Goal: Task Accomplishment & Management: Manage account settings

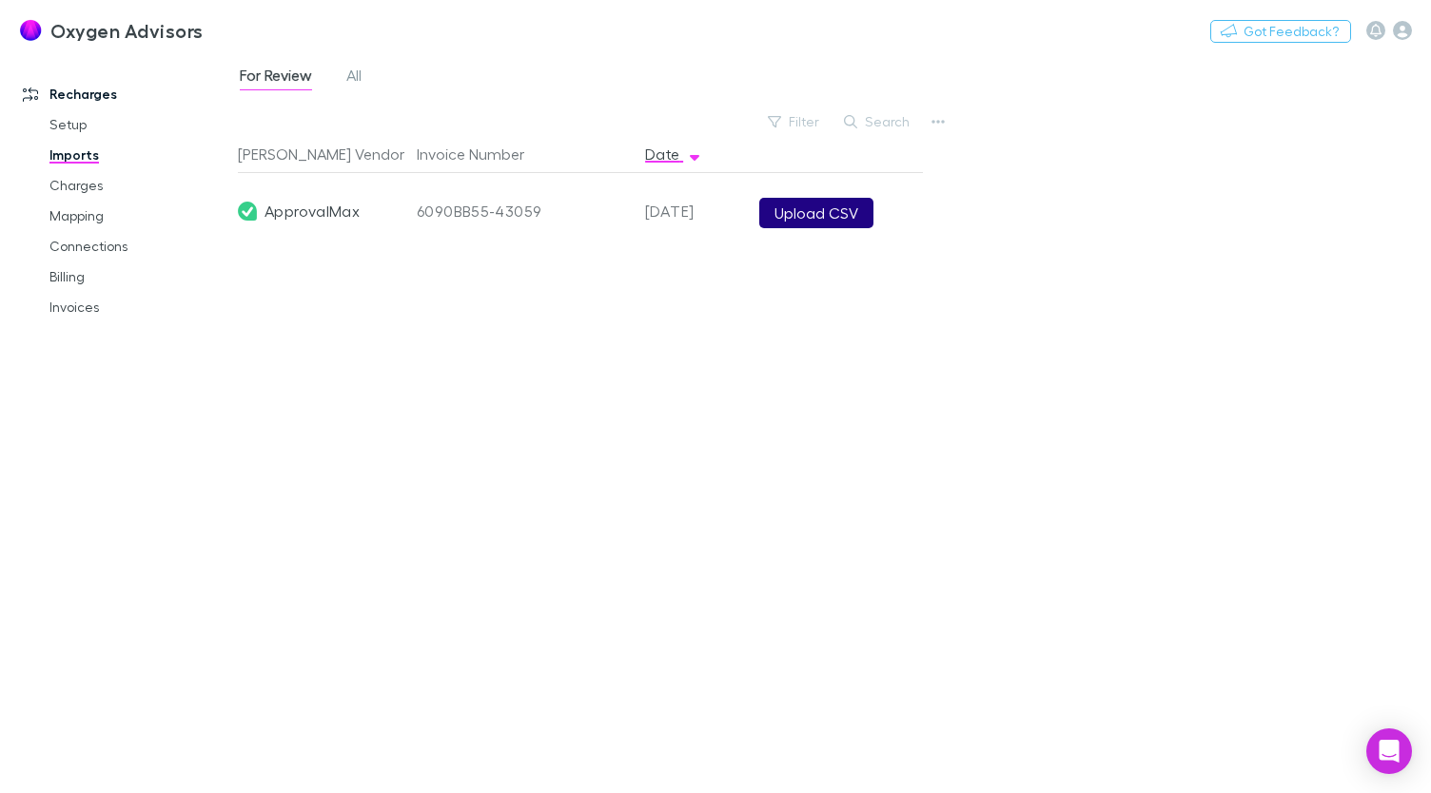
click at [839, 220] on button "Upload CSV" at bounding box center [816, 213] width 114 height 30
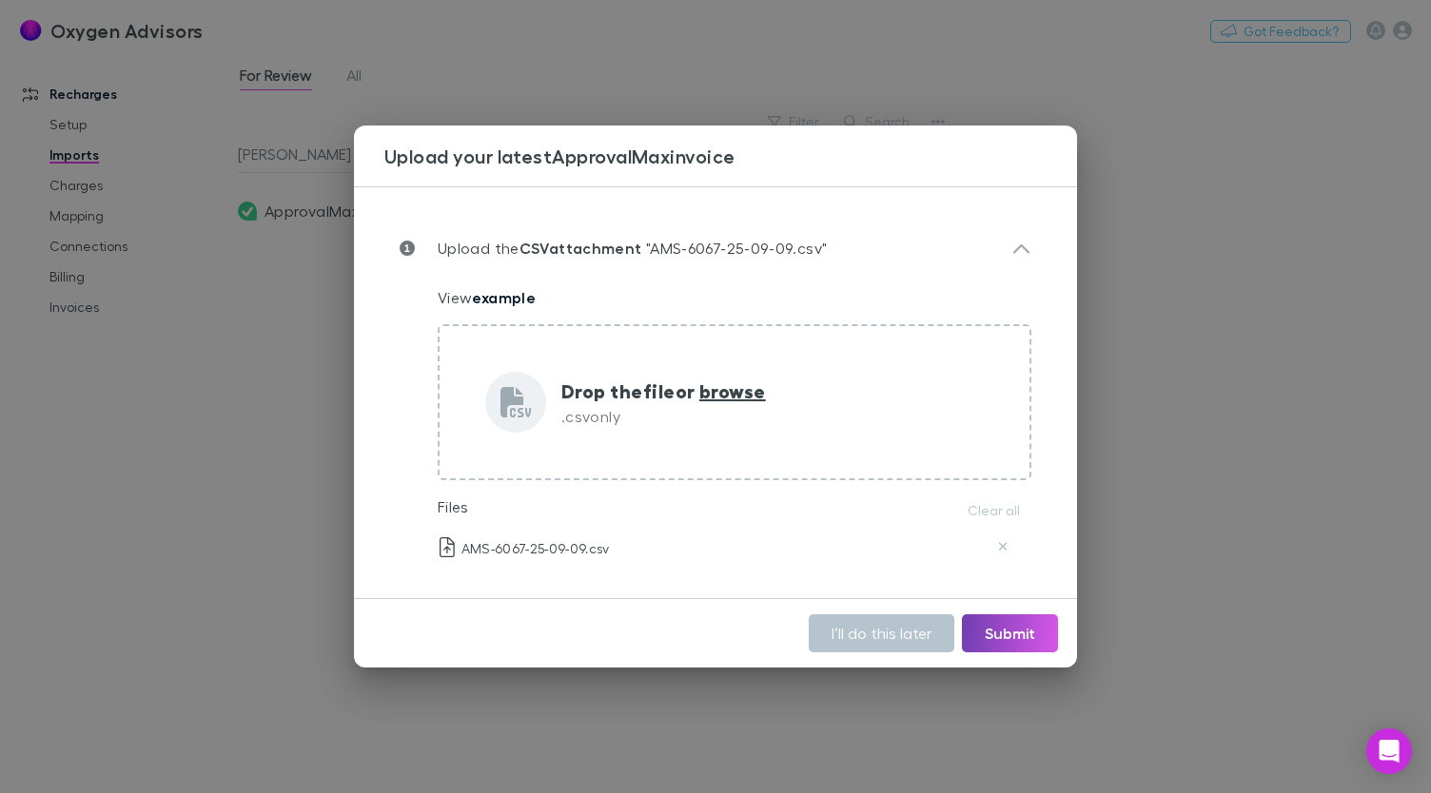
click at [1025, 642] on button "Submit" at bounding box center [1010, 633] width 96 height 38
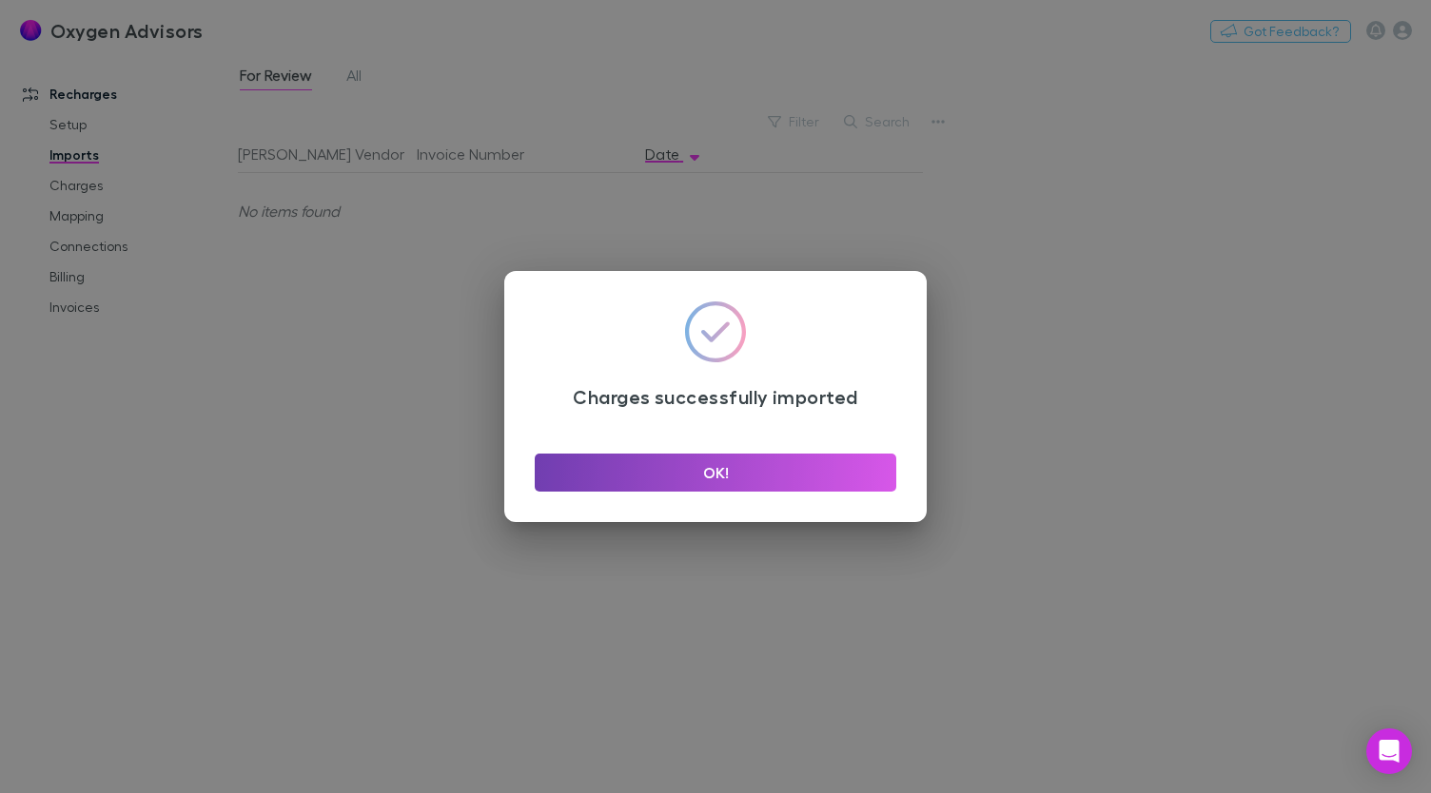
click at [821, 478] on button "OK!" at bounding box center [715, 473] width 361 height 38
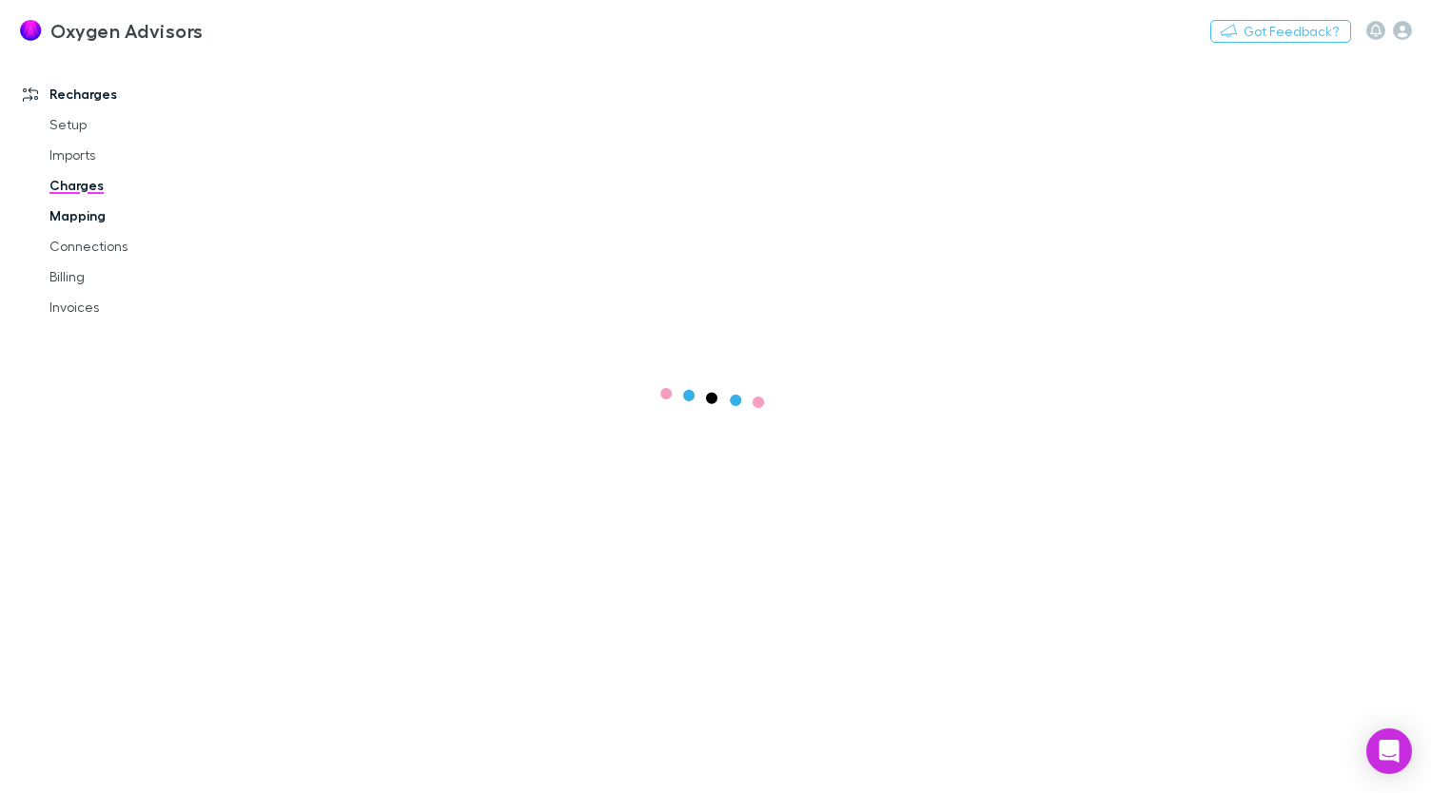
click at [84, 220] on link "Mapping" at bounding box center [139, 216] width 218 height 30
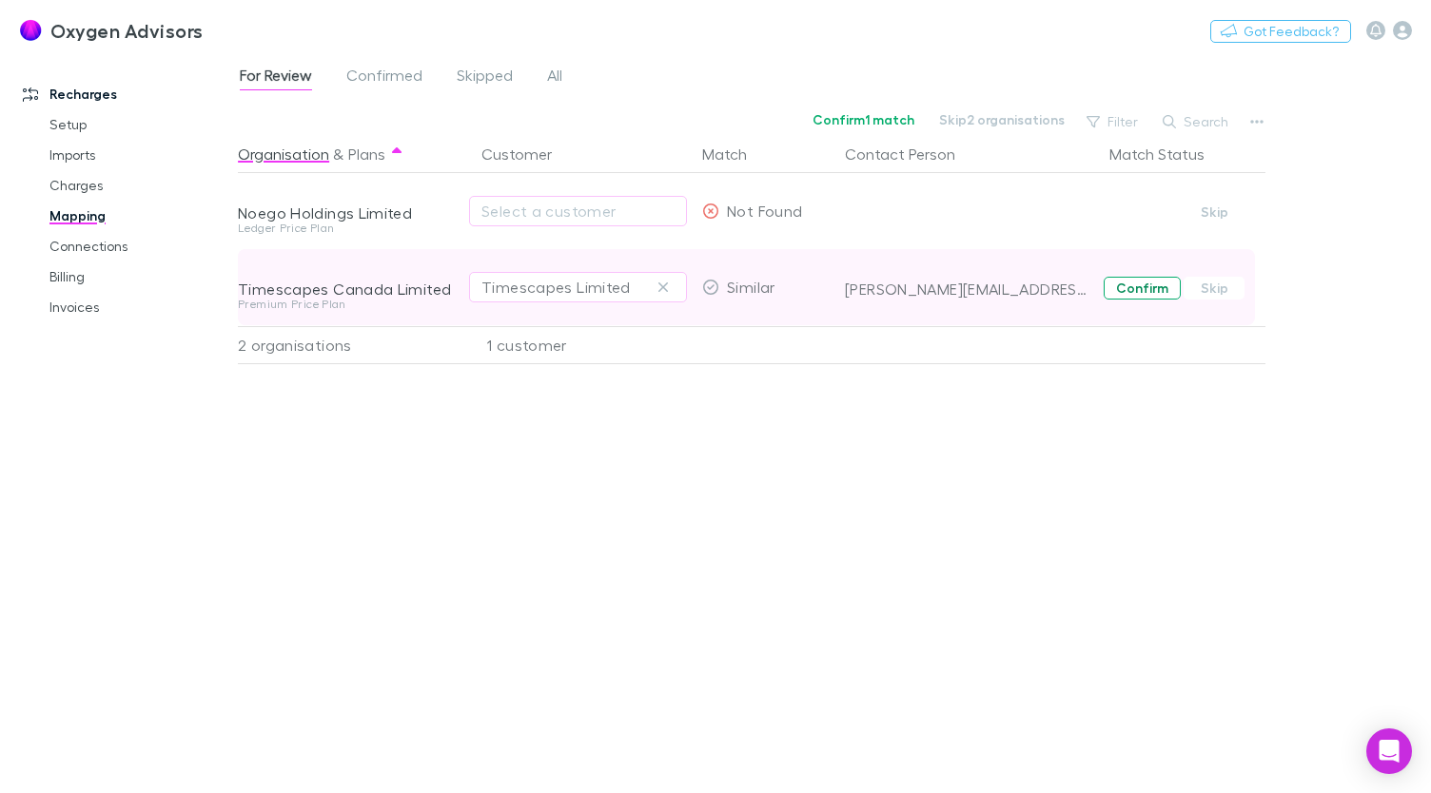
click at [1127, 284] on button "Confirm" at bounding box center [1141, 288] width 77 height 23
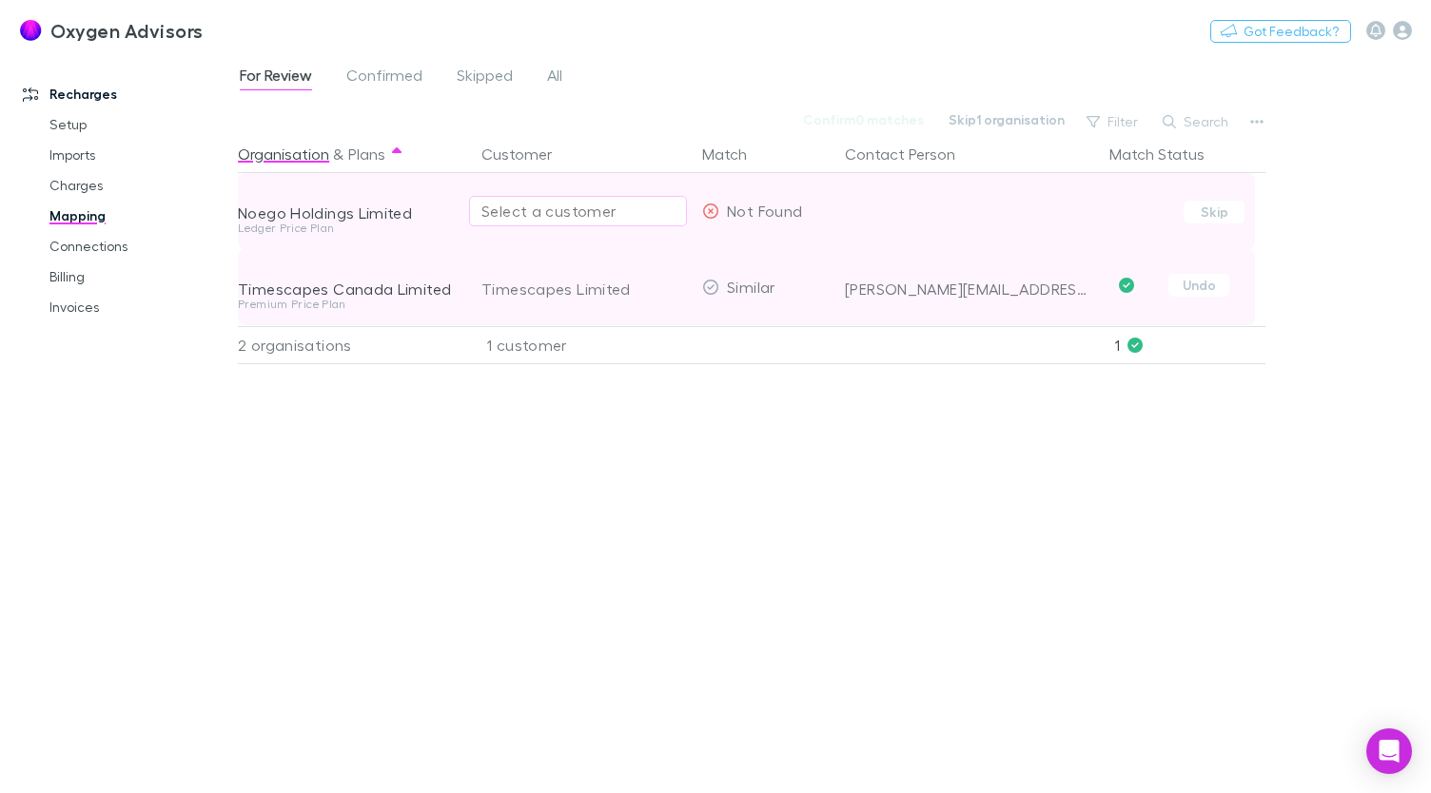
click at [649, 210] on div "Select a customer" at bounding box center [577, 211] width 193 height 23
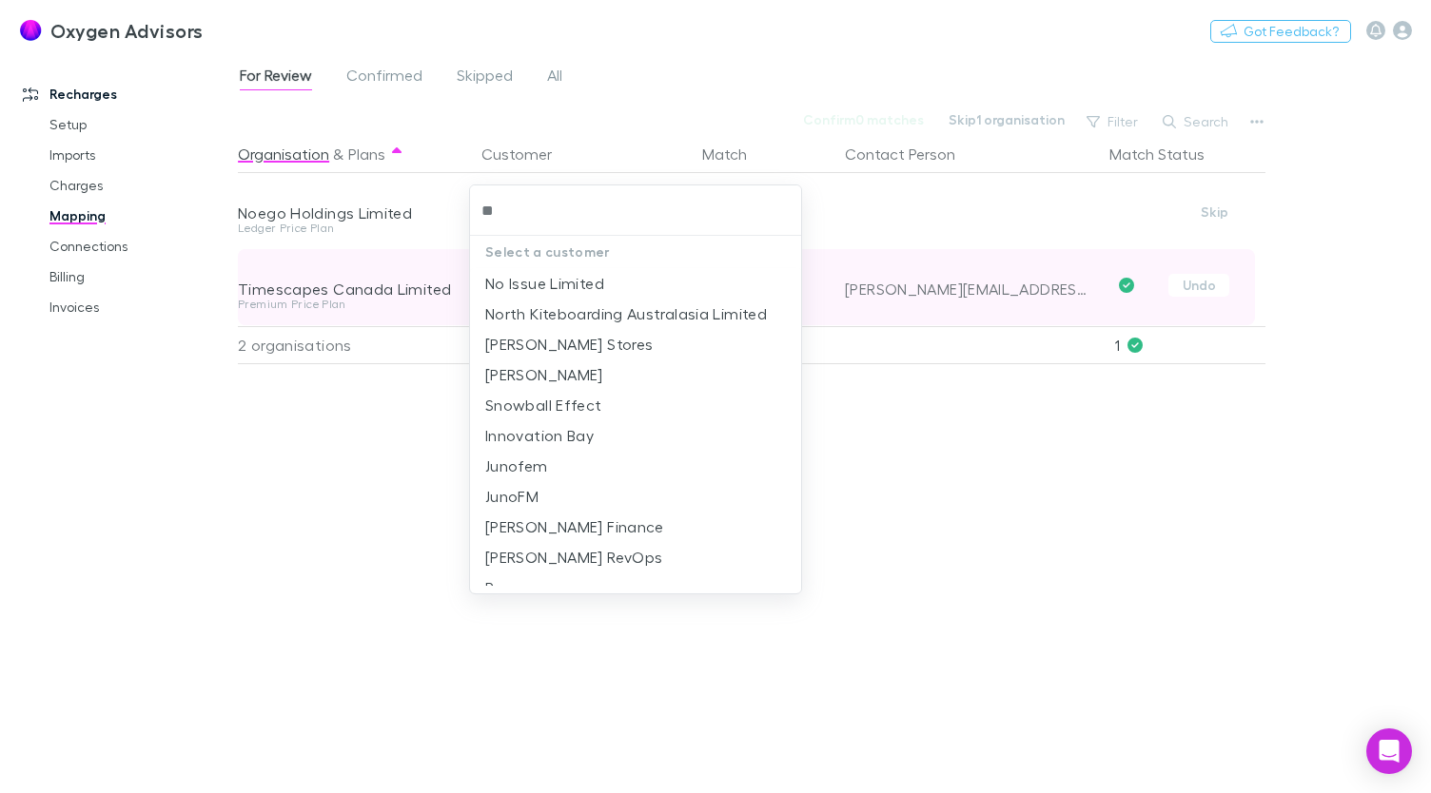
type input "*"
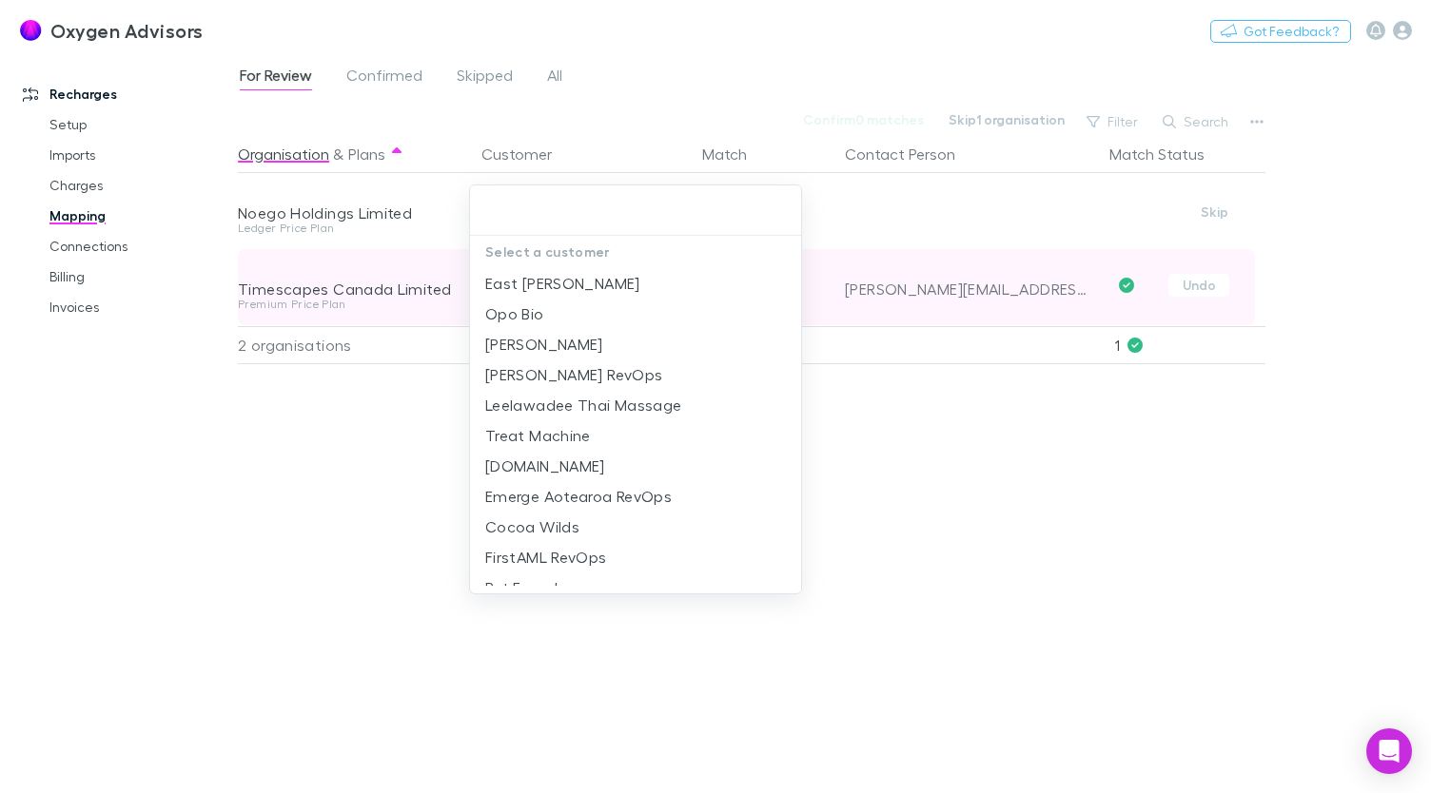
click at [1396, 447] on div at bounding box center [715, 396] width 1431 height 793
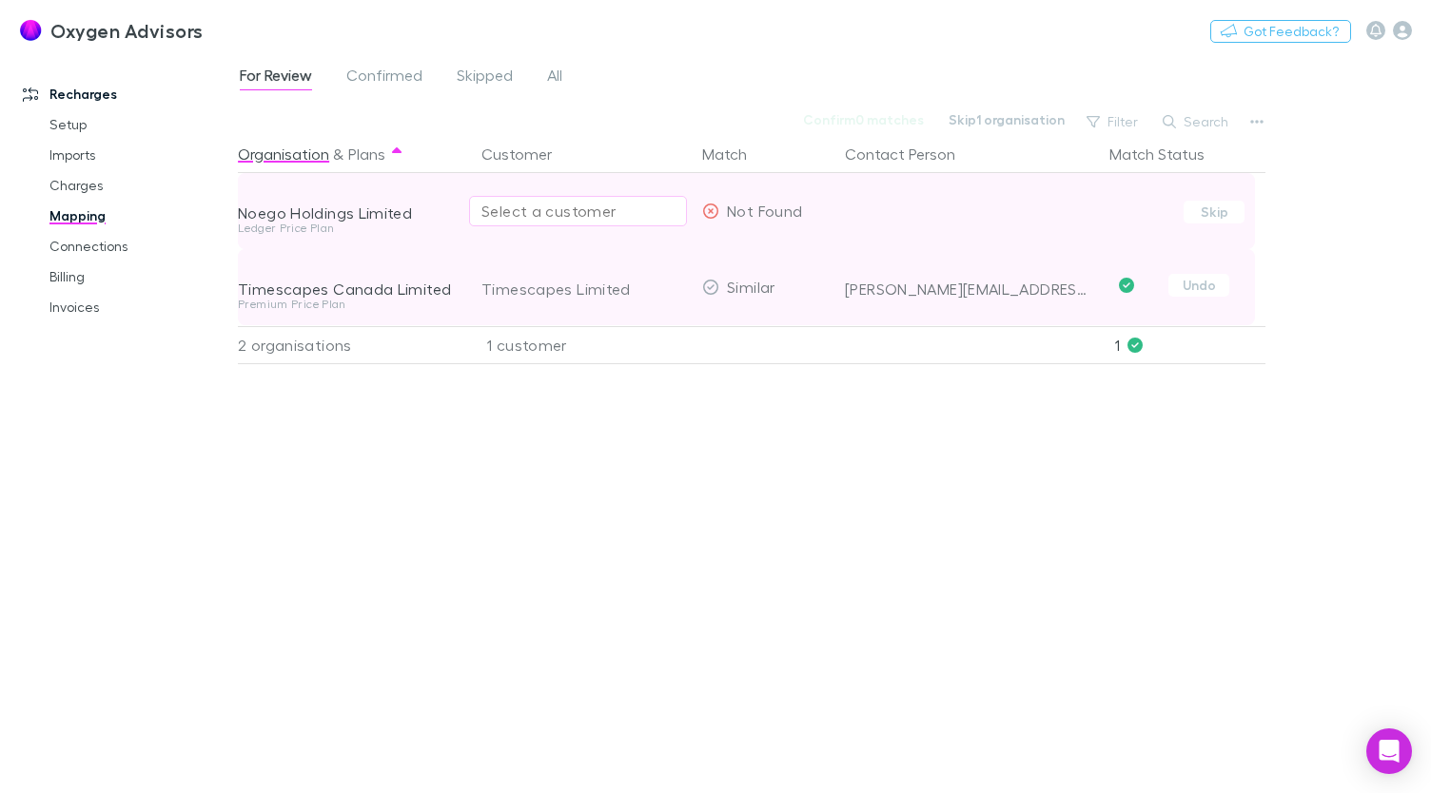
click at [547, 210] on div "Select a customer" at bounding box center [577, 211] width 193 height 23
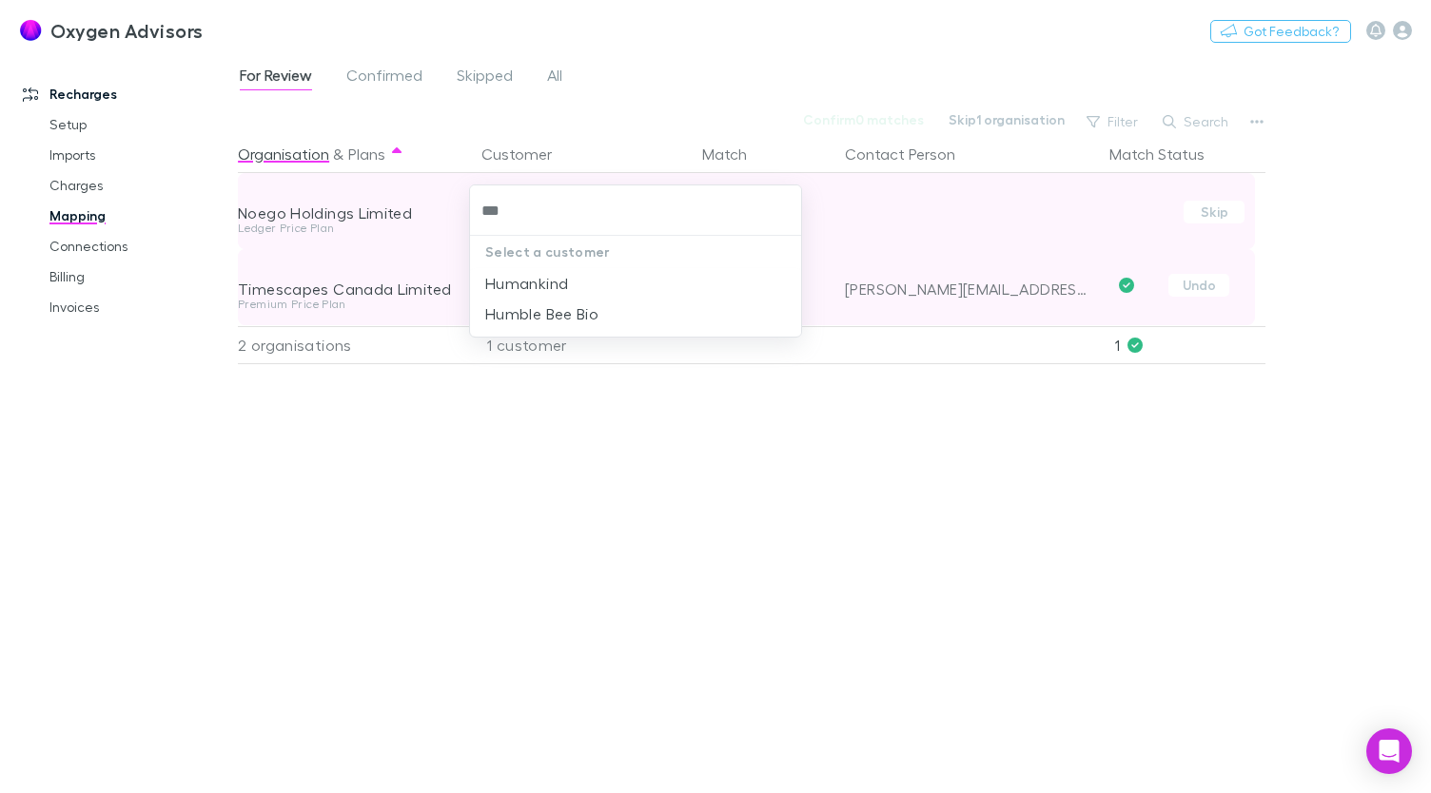
type input "****"
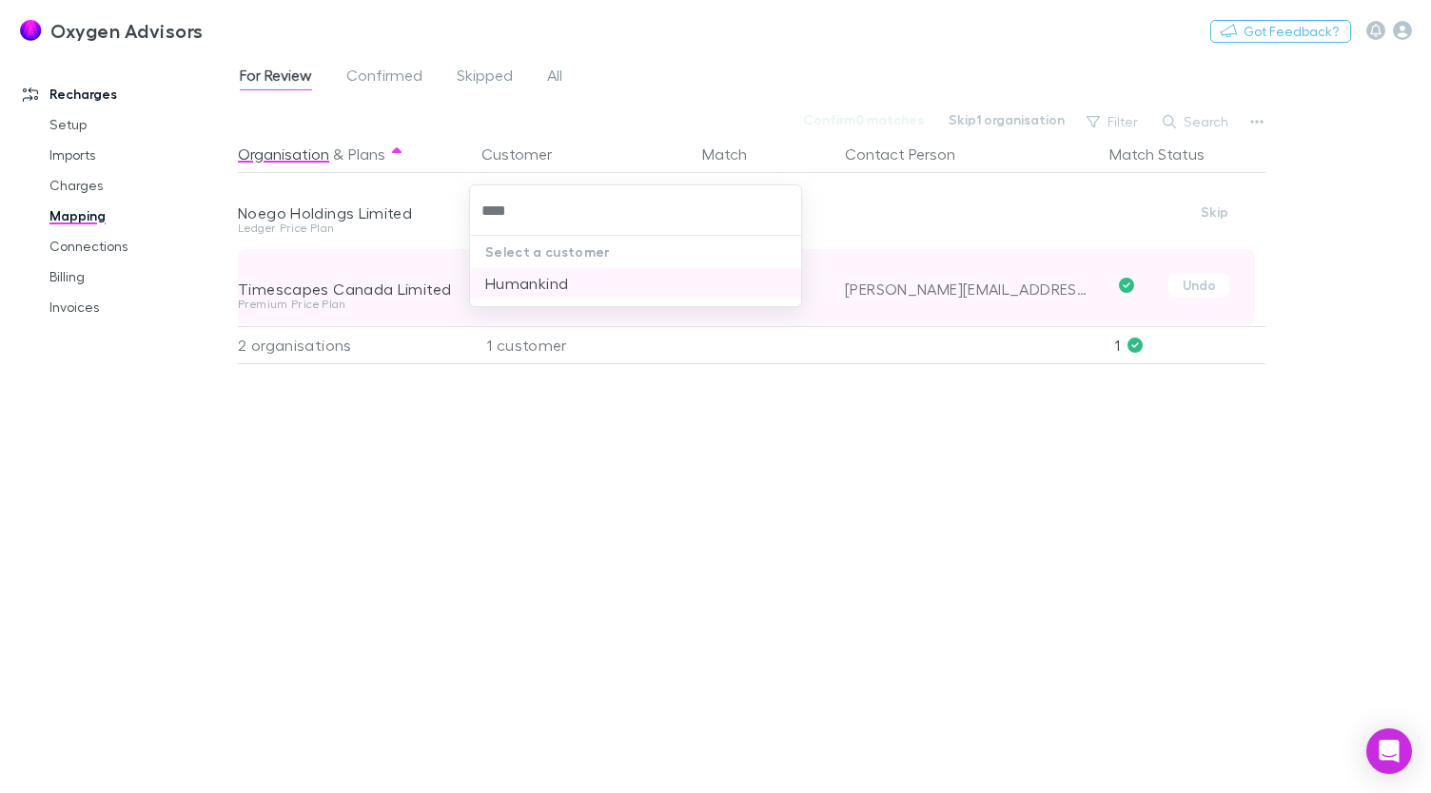
click at [546, 285] on li "Humankind" at bounding box center [636, 283] width 332 height 30
click at [1310, 339] on div "For Review Confirmed Skipped All Confirm 0 matches Skip 0 organisations Filter …" at bounding box center [834, 423] width 1193 height 740
click at [84, 276] on link "Billing" at bounding box center [139, 277] width 218 height 30
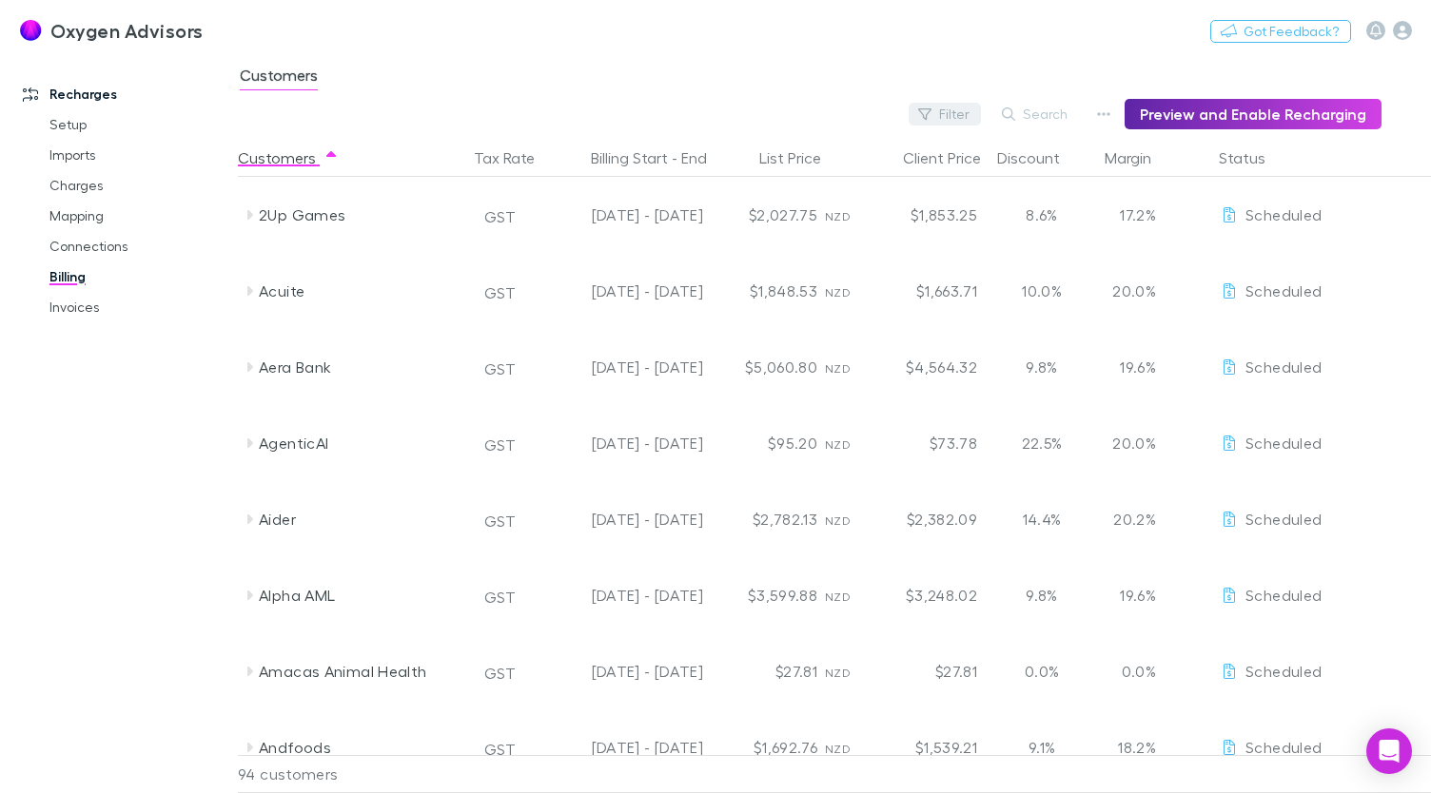
click at [948, 117] on button "Filter" at bounding box center [944, 114] width 72 height 23
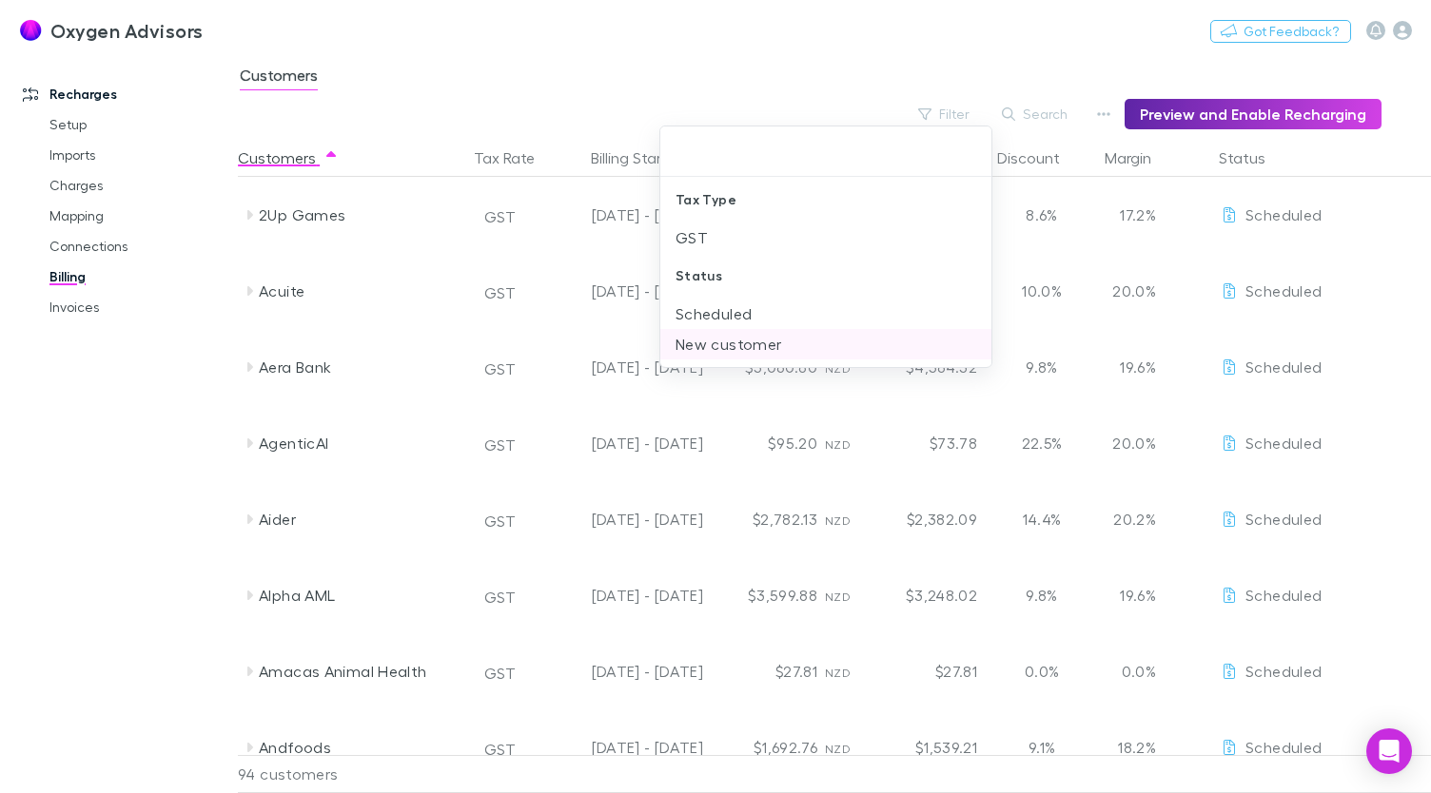
click at [738, 341] on li "New customer" at bounding box center [826, 344] width 332 height 30
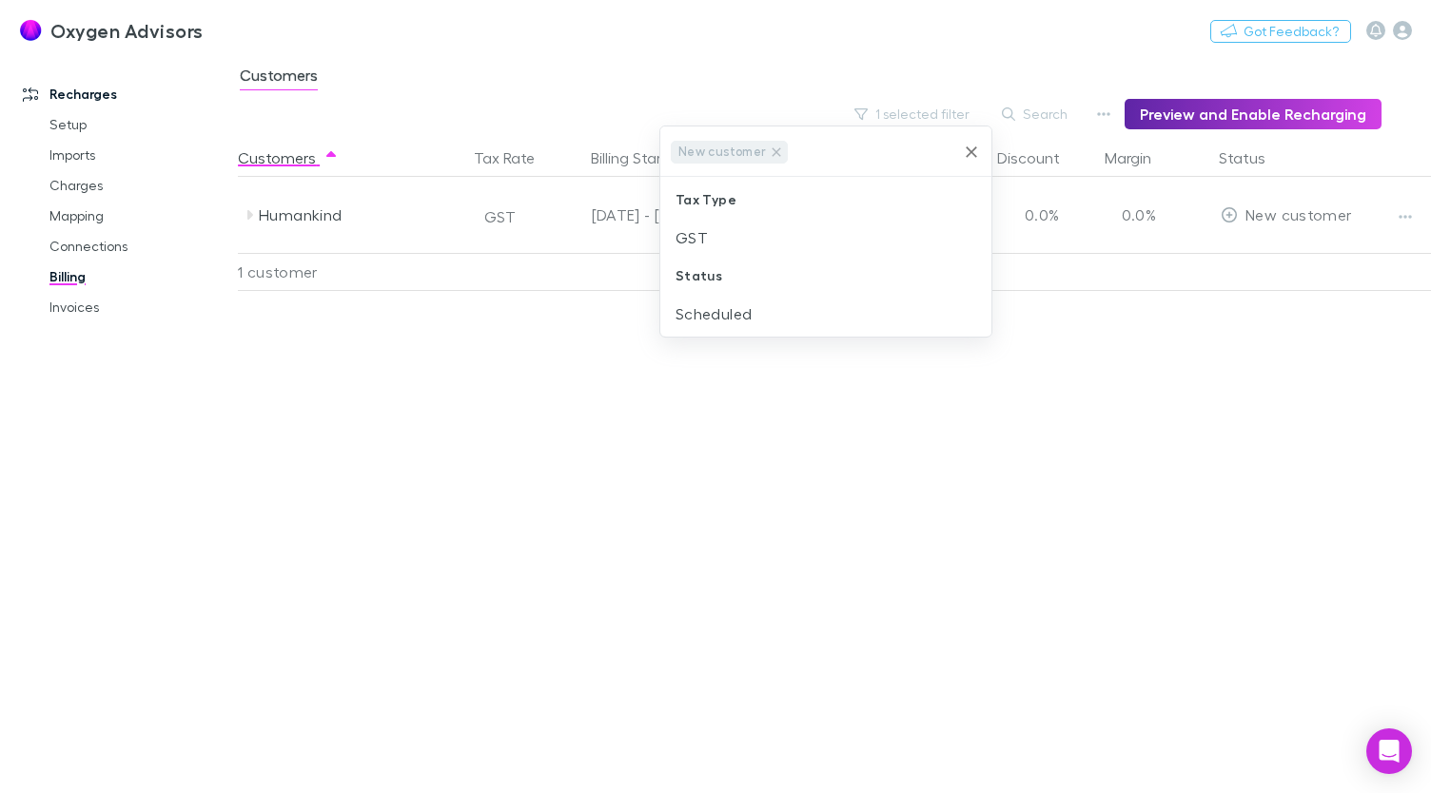
click at [733, 408] on div at bounding box center [715, 396] width 1431 height 793
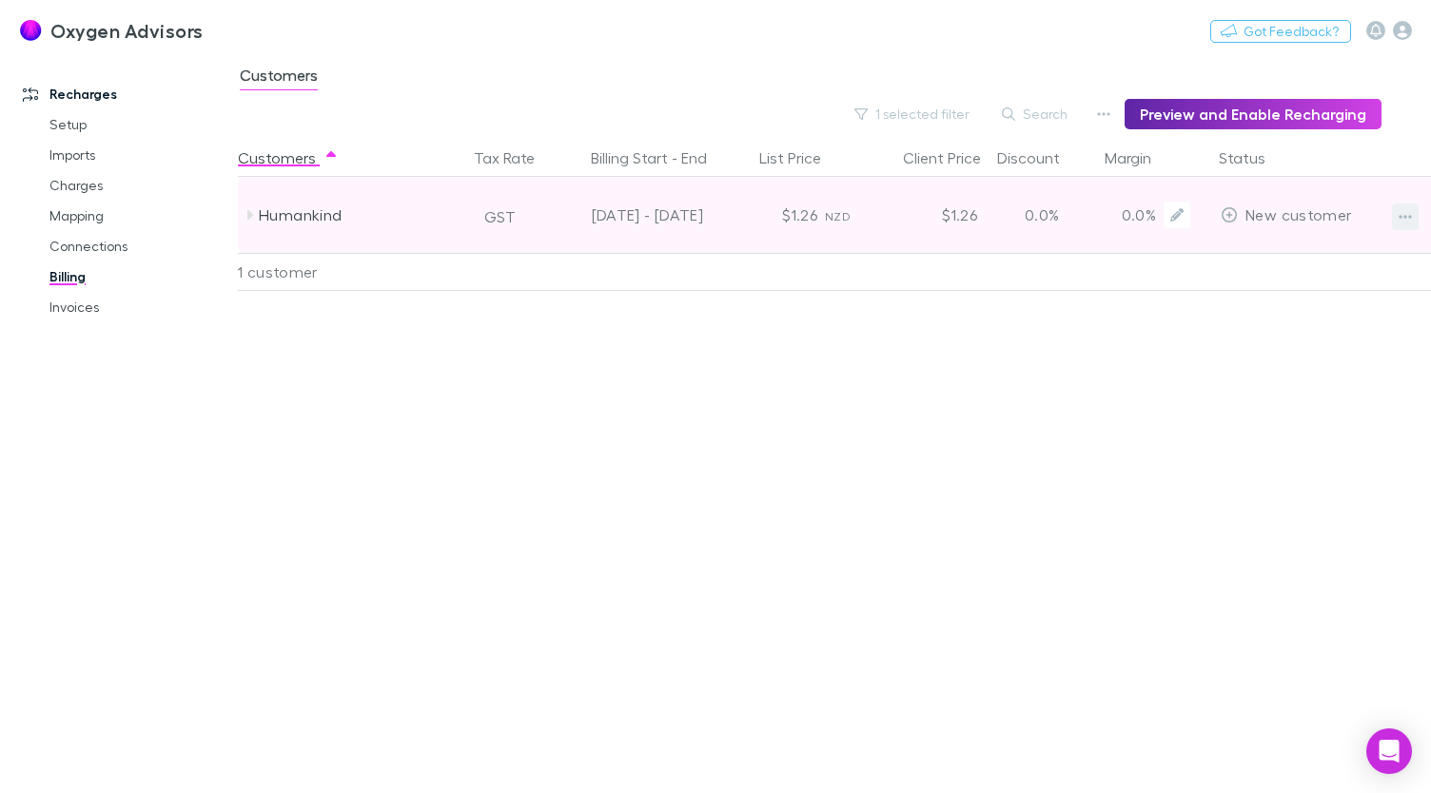
click at [1396, 218] on button "button" at bounding box center [1405, 217] width 27 height 27
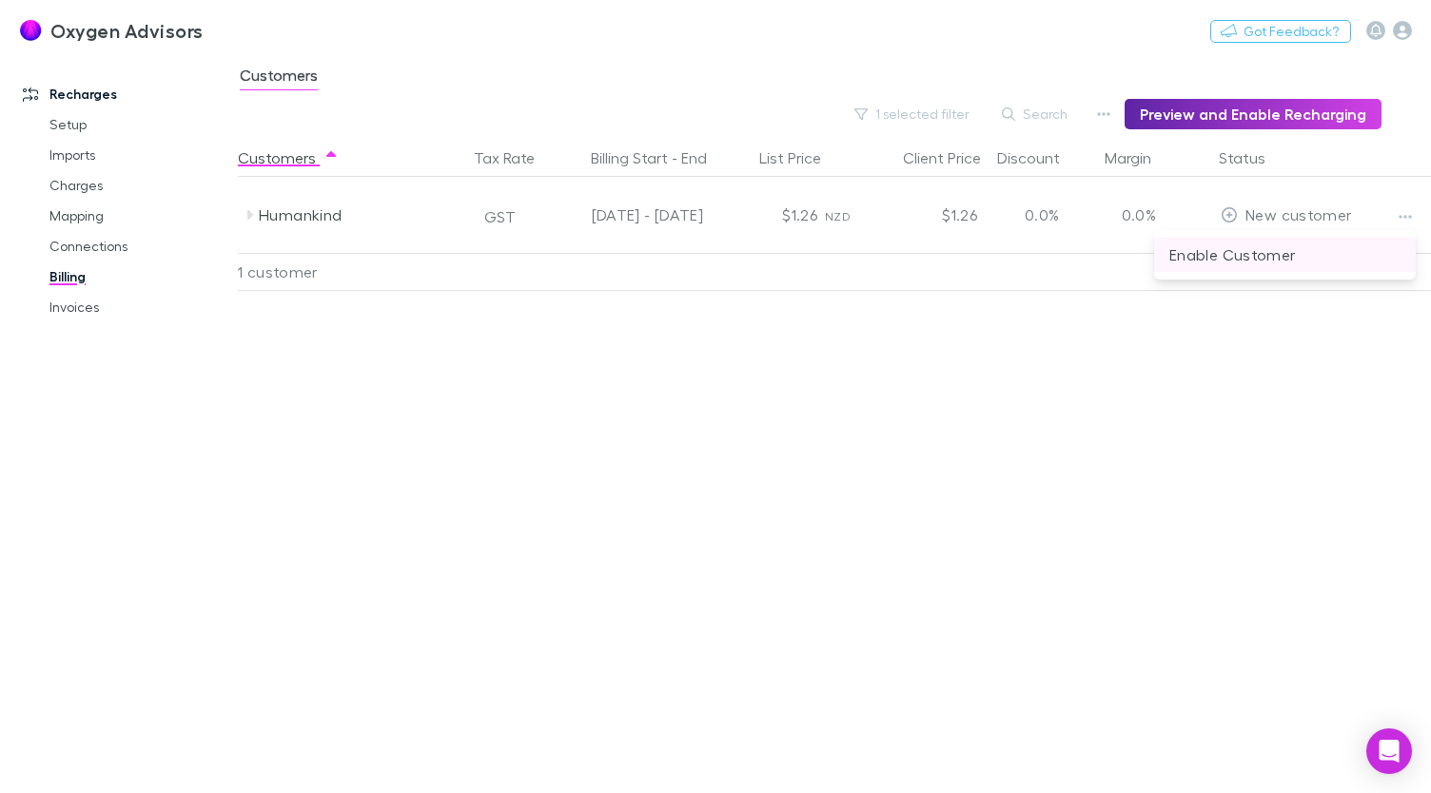
click at [1292, 257] on p "Enable Customer" at bounding box center [1284, 254] width 231 height 23
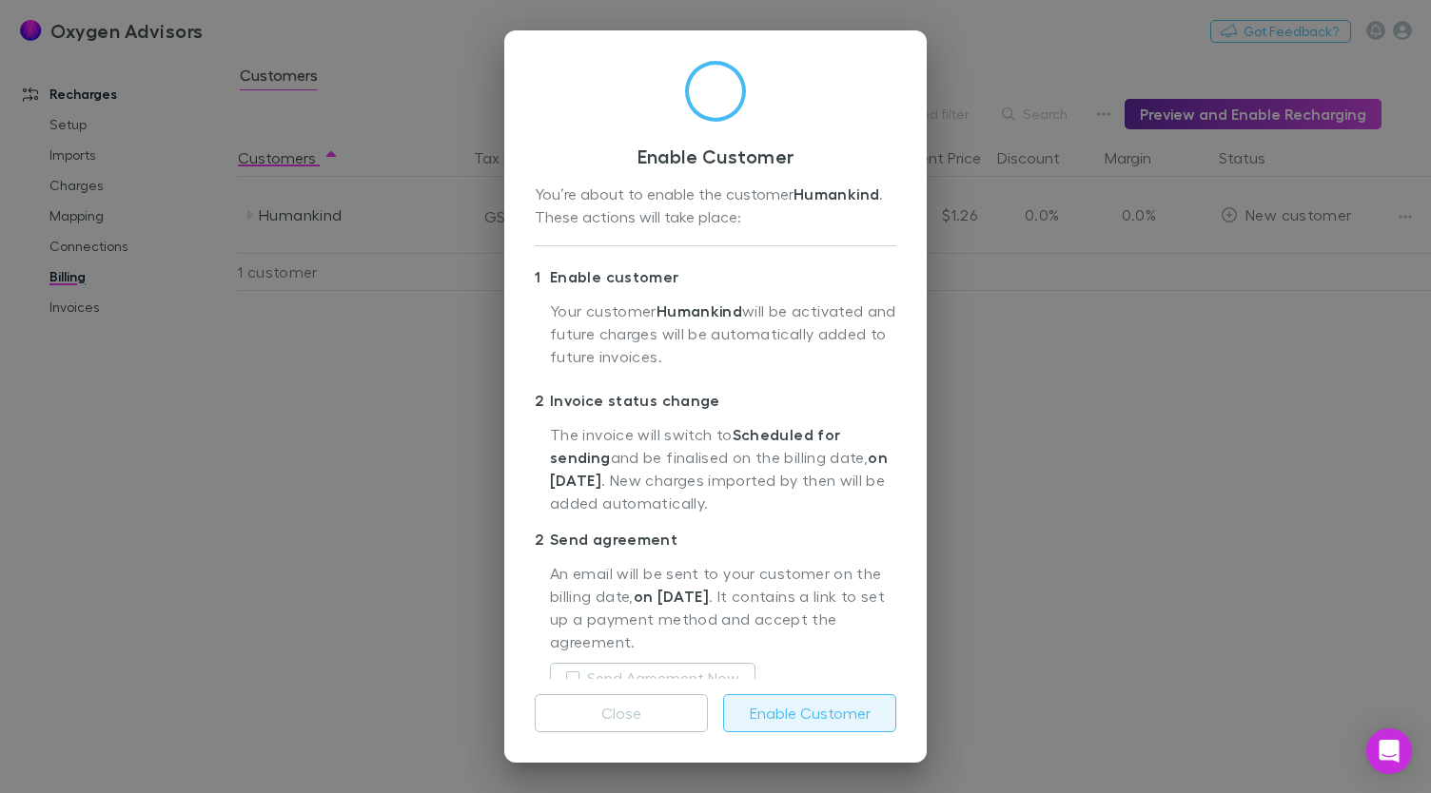
click at [827, 714] on button "Enable Customer" at bounding box center [809, 713] width 173 height 38
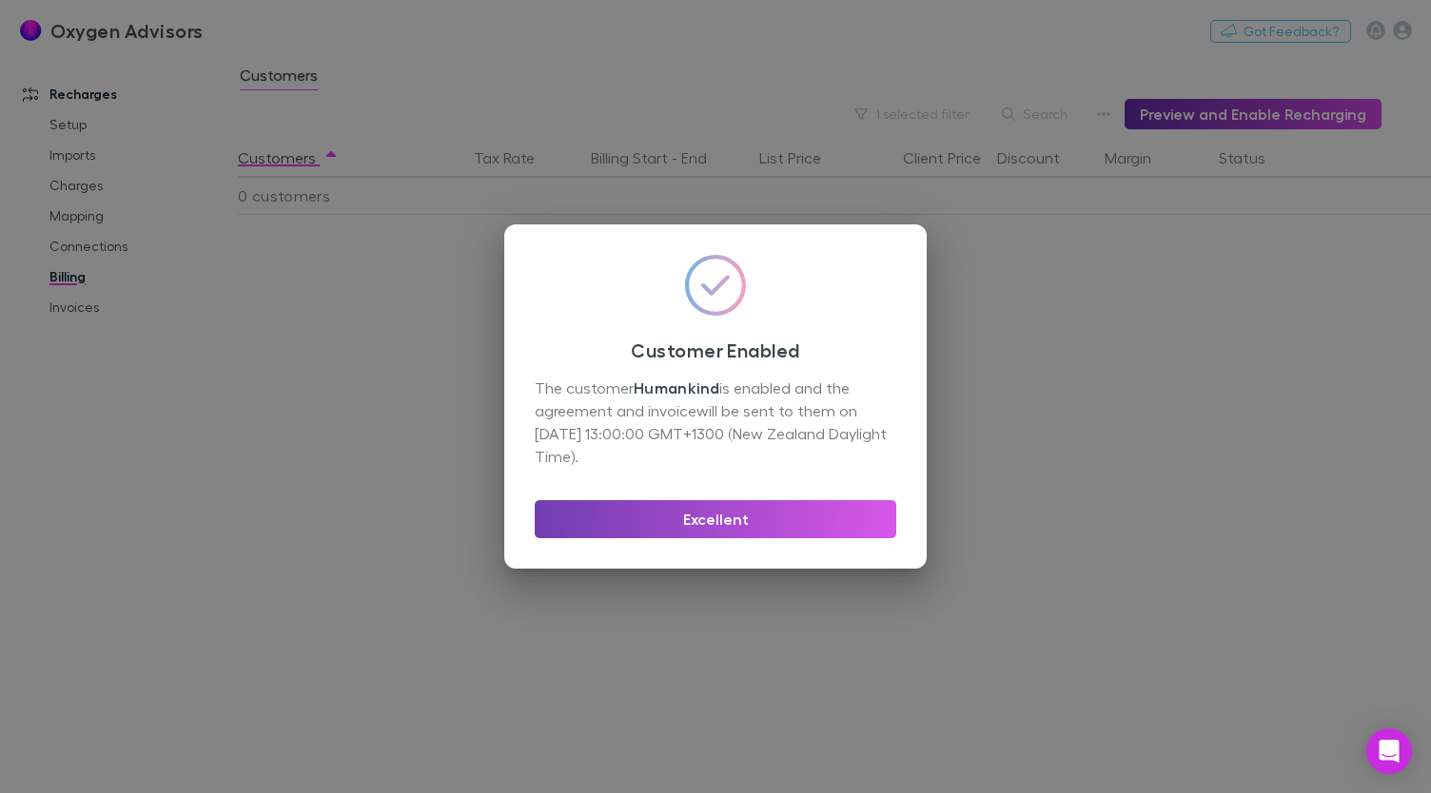
click at [814, 528] on button "Excellent" at bounding box center [715, 519] width 361 height 38
